Goal: Browse casually: Explore the website without a specific task or goal

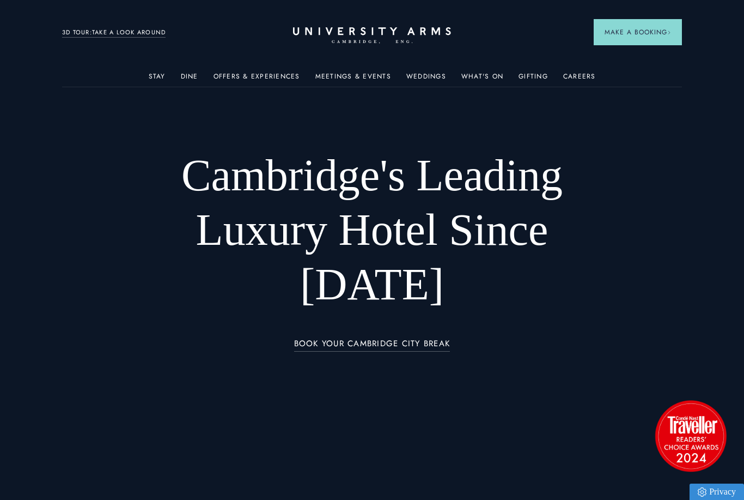
click at [132, 32] on link "3D TOUR:TAKE A LOOK AROUND" at bounding box center [114, 33] width 104 height 10
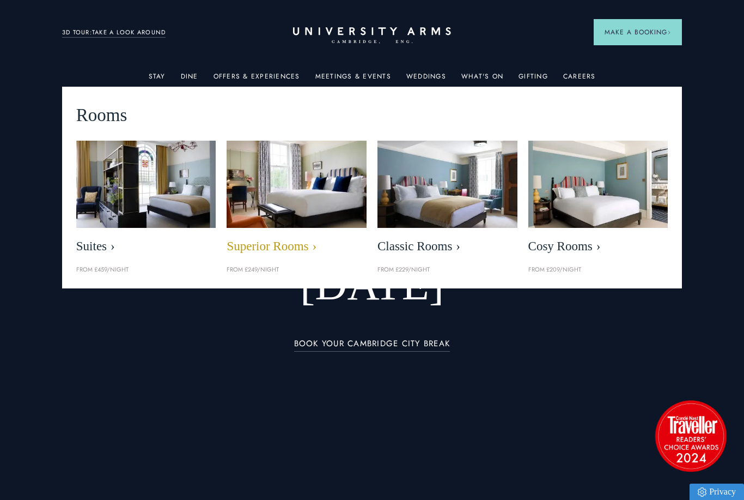
click at [265, 197] on img at bounding box center [296, 184] width 161 height 100
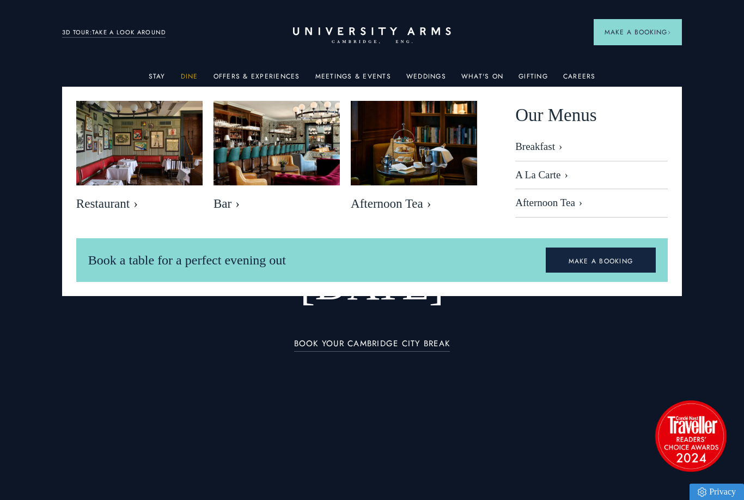
scroll to position [1, 0]
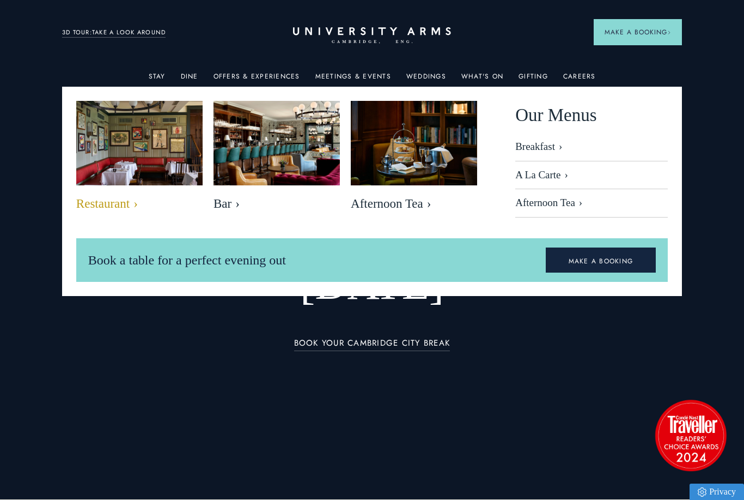
click at [140, 180] on img at bounding box center [139, 142] width 146 height 97
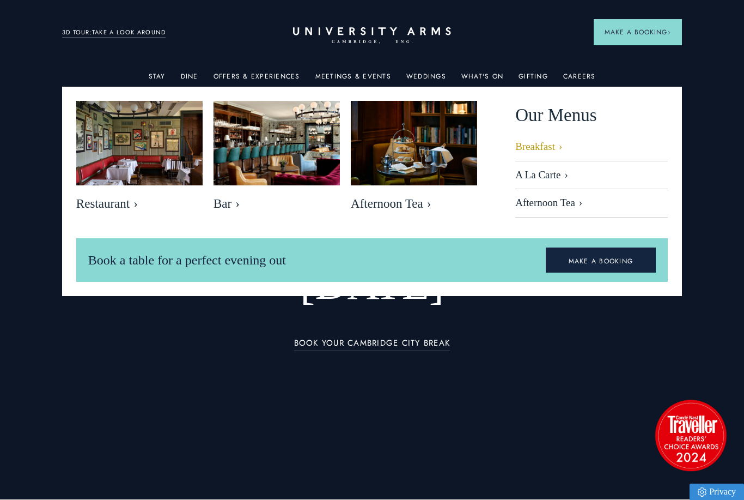
click at [553, 144] on link "Breakfast" at bounding box center [592, 151] width 153 height 21
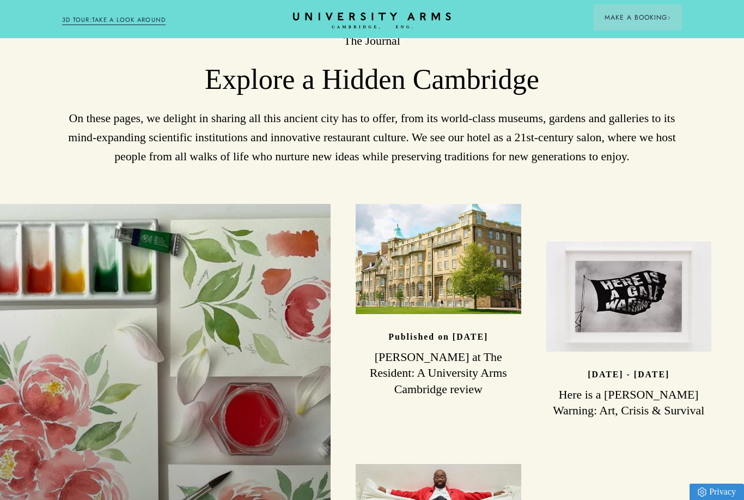
scroll to position [2639, 0]
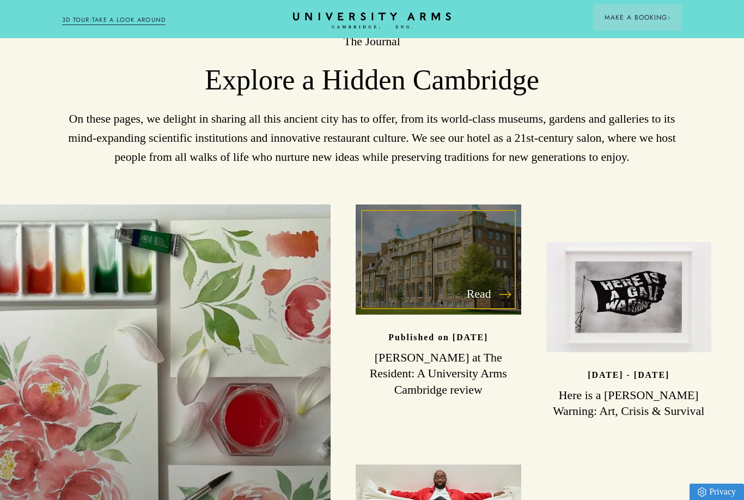
click at [449, 302] on div "Read" at bounding box center [439, 259] width 166 height 110
